Goal: Check status

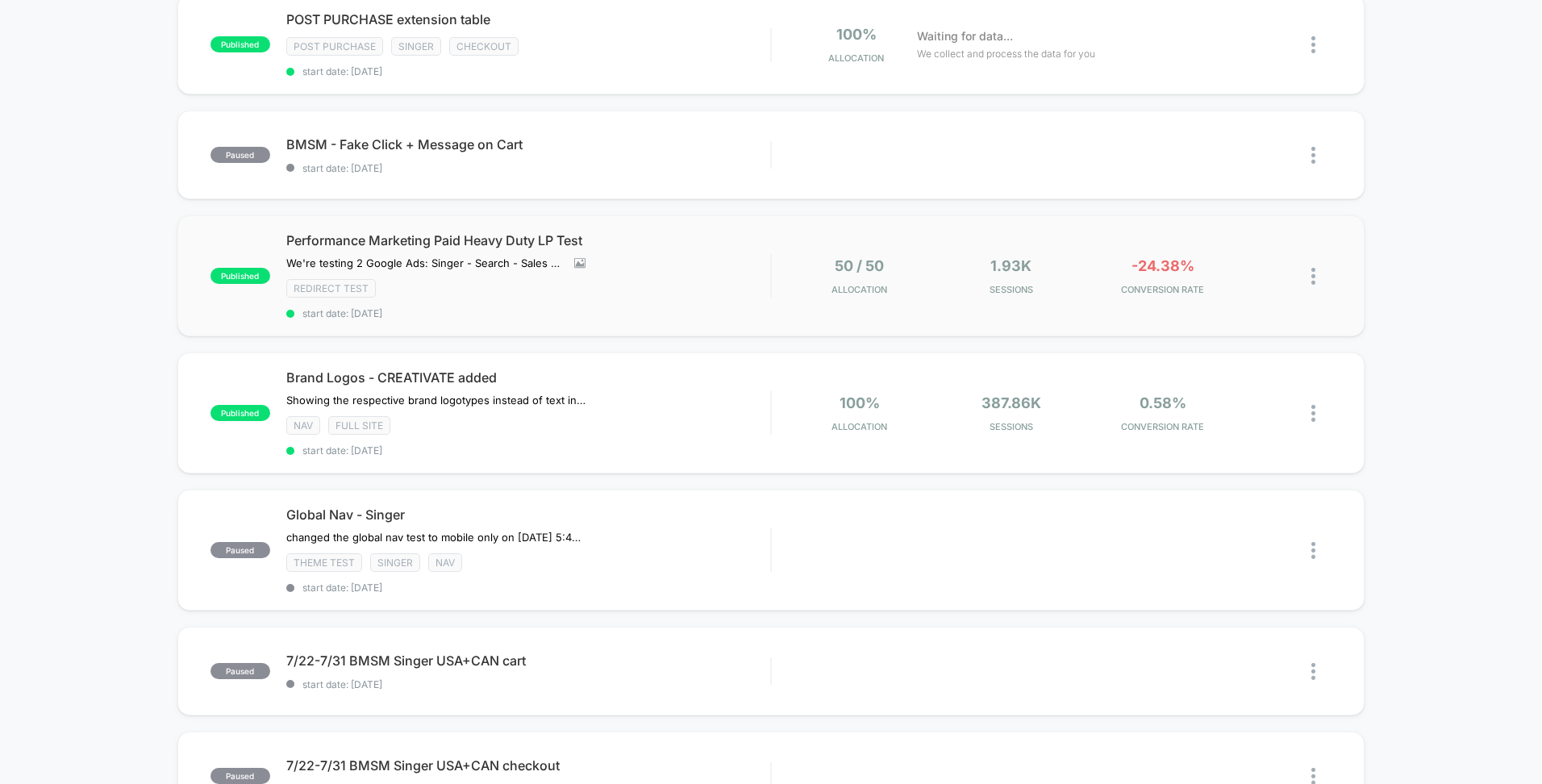
scroll to position [602, 0]
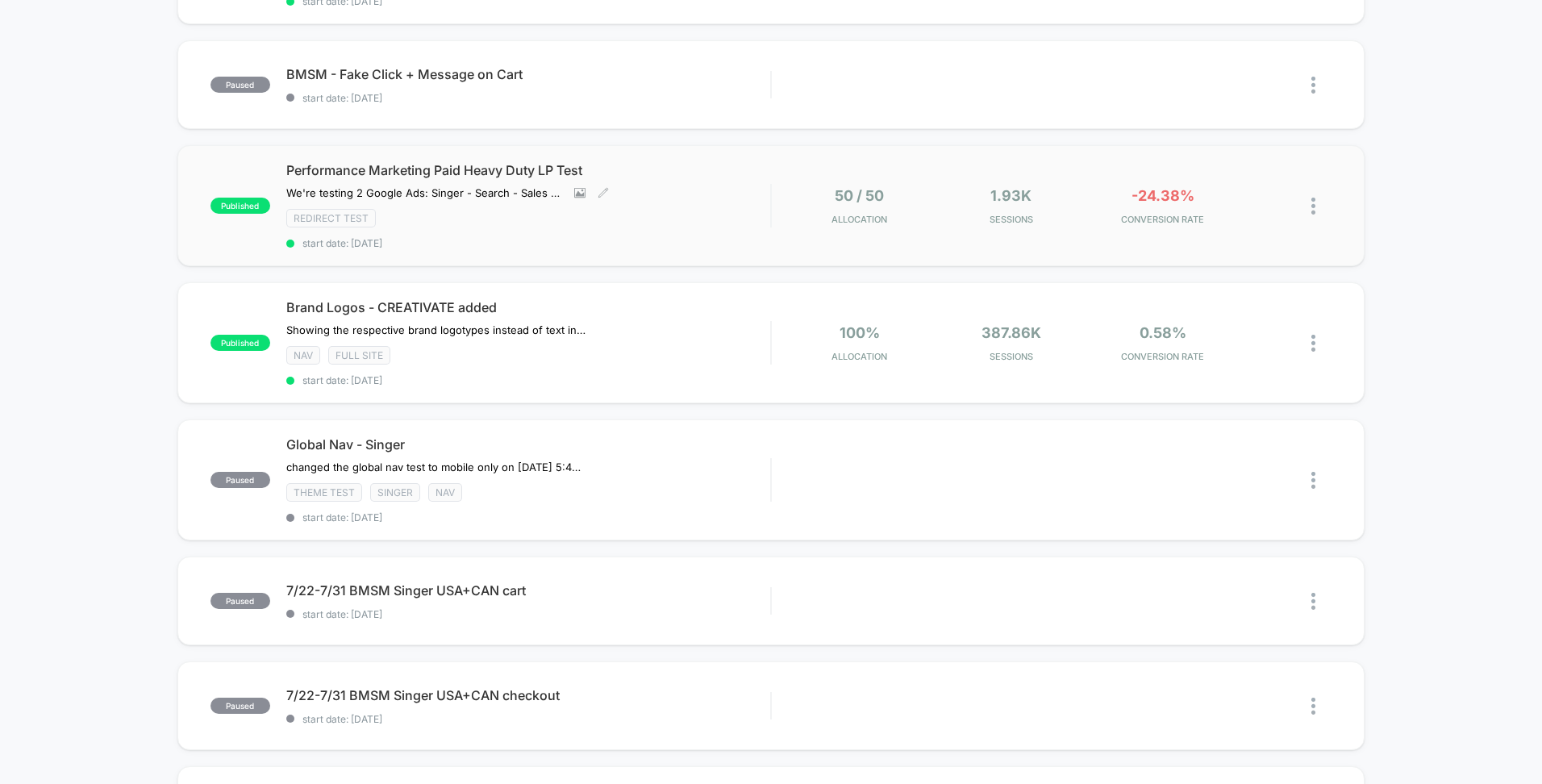
click at [719, 206] on div "Performance Marketing Paid Heavy Duty LP Test We're testing 2 Google Ads: Singe…" at bounding box center [529, 205] width 484 height 87
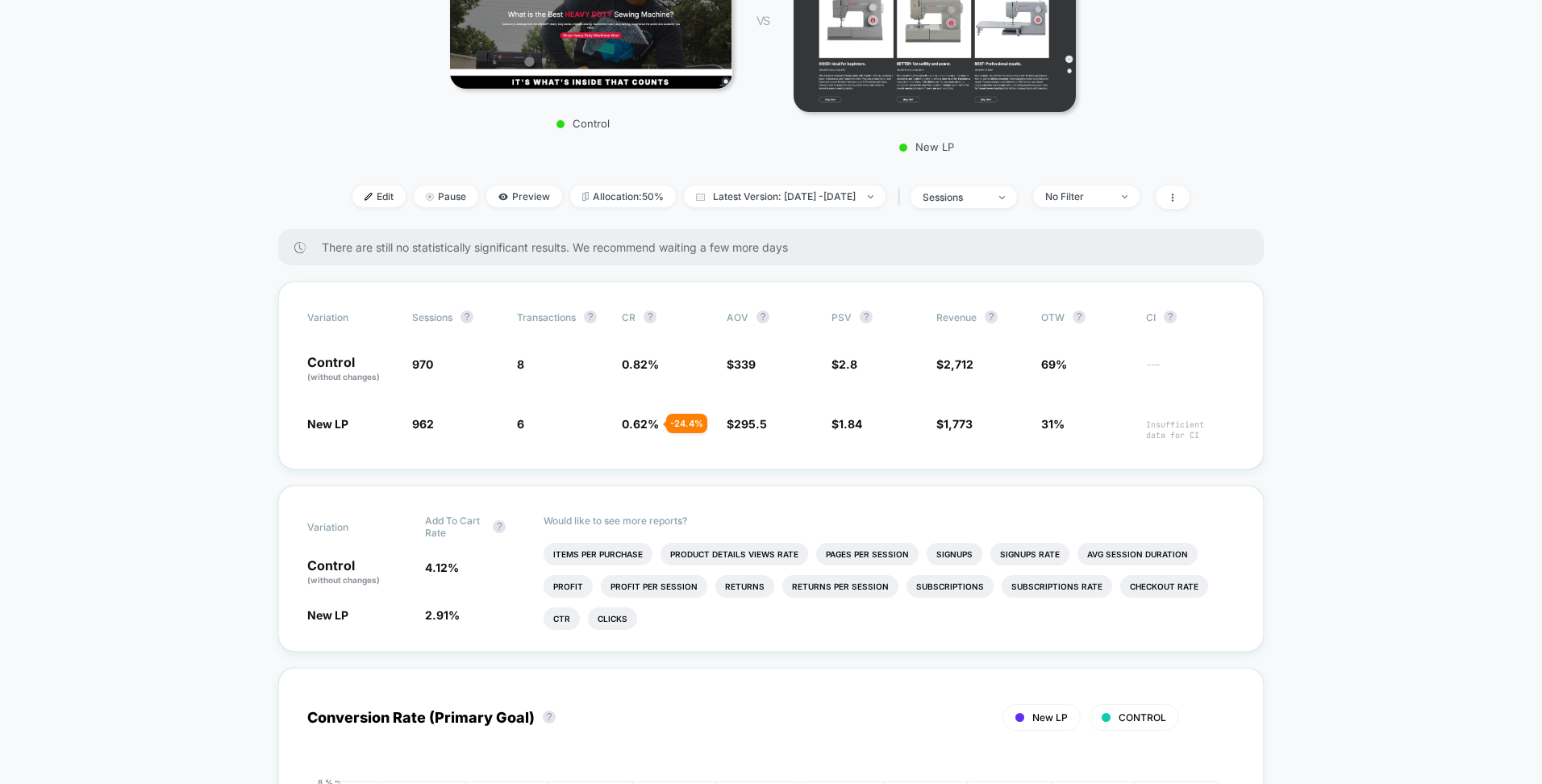
scroll to position [392, 0]
